Goal: Find specific page/section: Find specific page/section

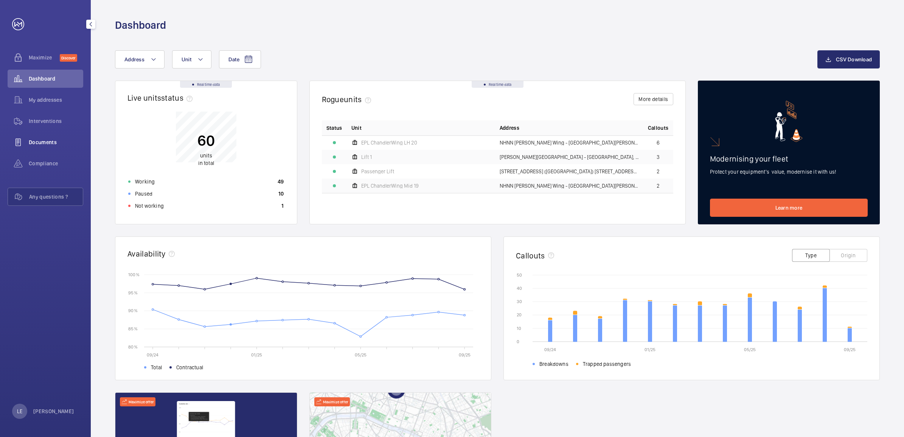
click at [49, 141] on span "Documents" at bounding box center [56, 142] width 54 height 8
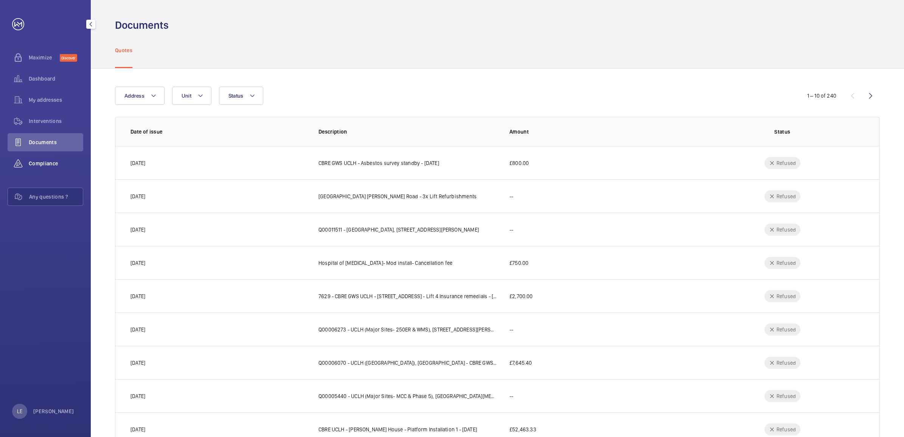
click at [45, 171] on div "Compliance" at bounding box center [46, 163] width 76 height 18
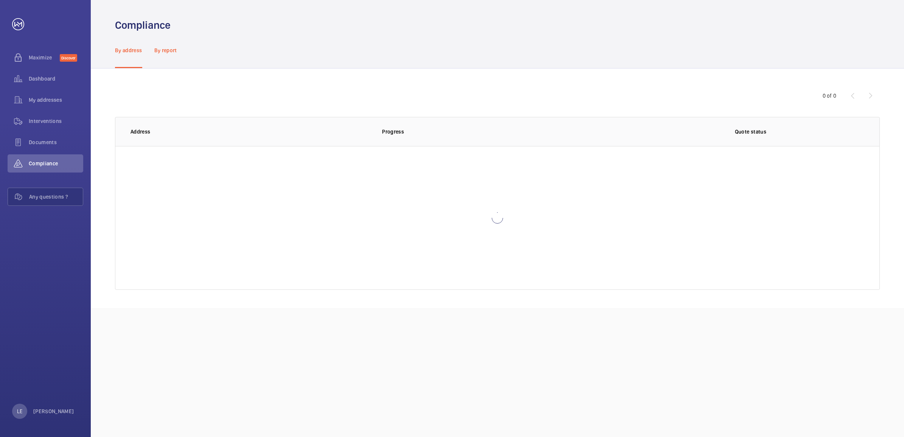
click at [162, 47] on p "By report" at bounding box center [165, 51] width 23 height 8
